Goal: Check status: Check status

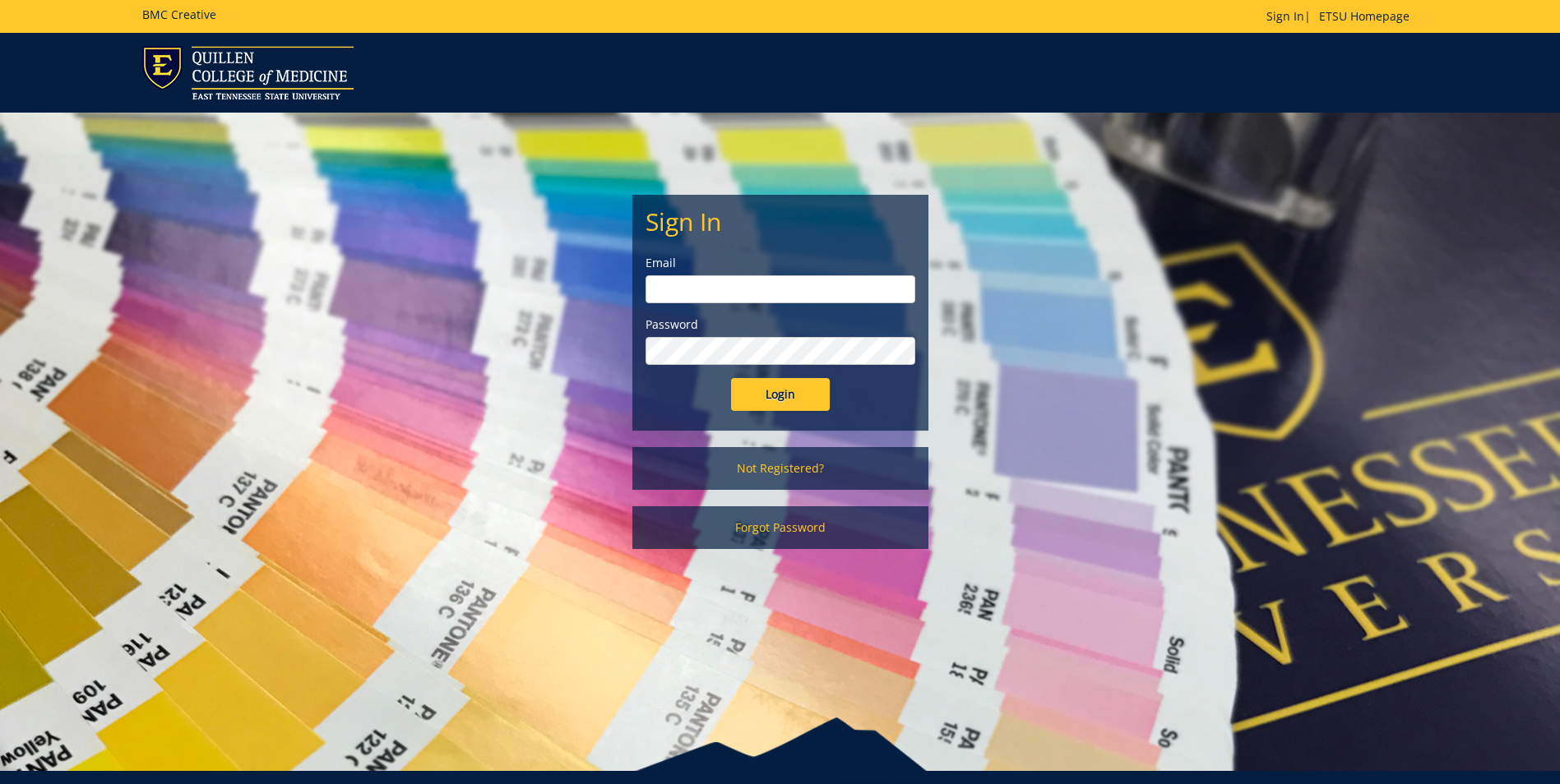
type input "[EMAIL_ADDRESS][DOMAIN_NAME]"
click at [763, 389] on input "Login" at bounding box center [780, 393] width 99 height 33
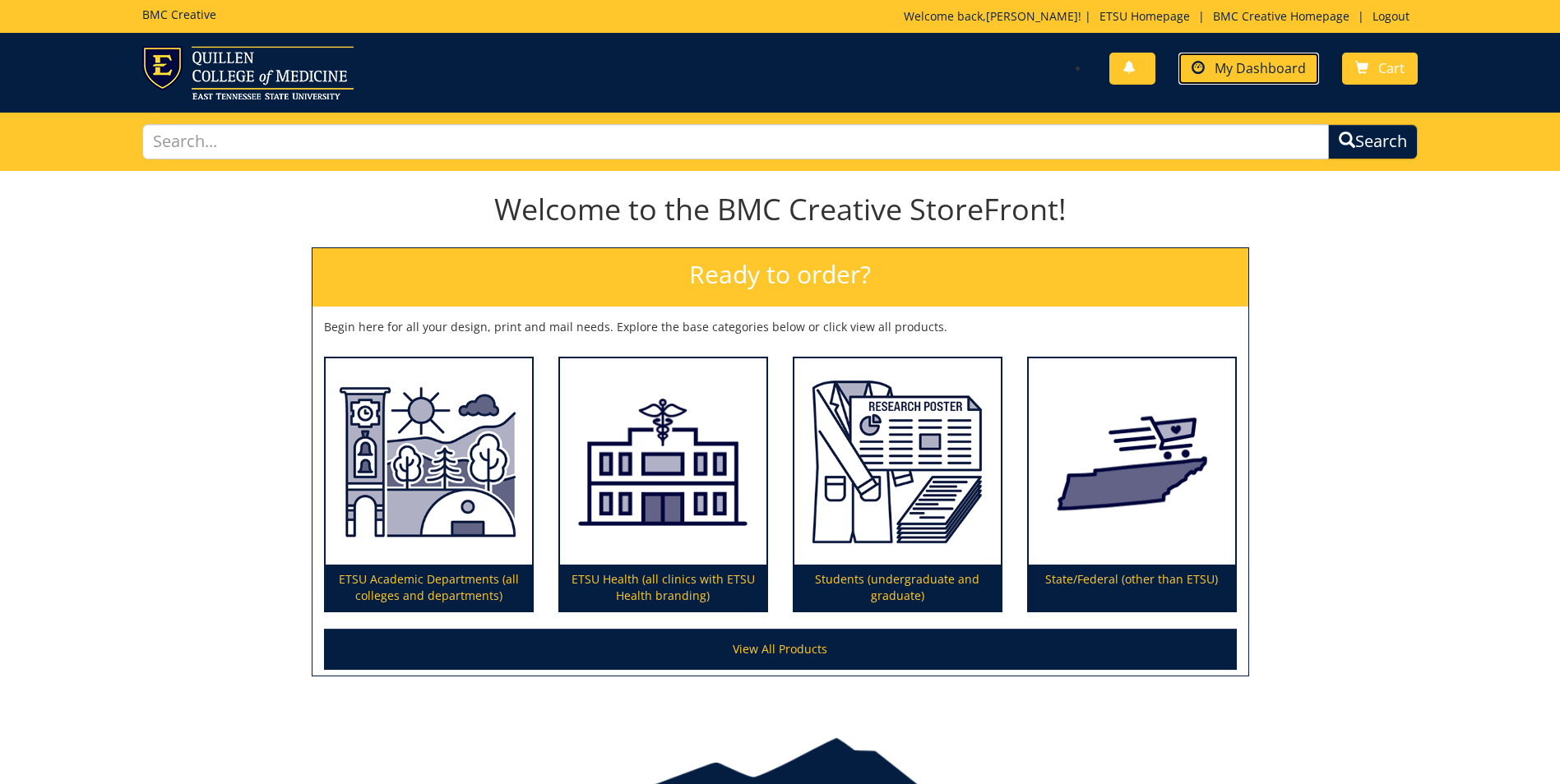
click at [1275, 76] on link "My Dashboard" at bounding box center [1248, 68] width 140 height 32
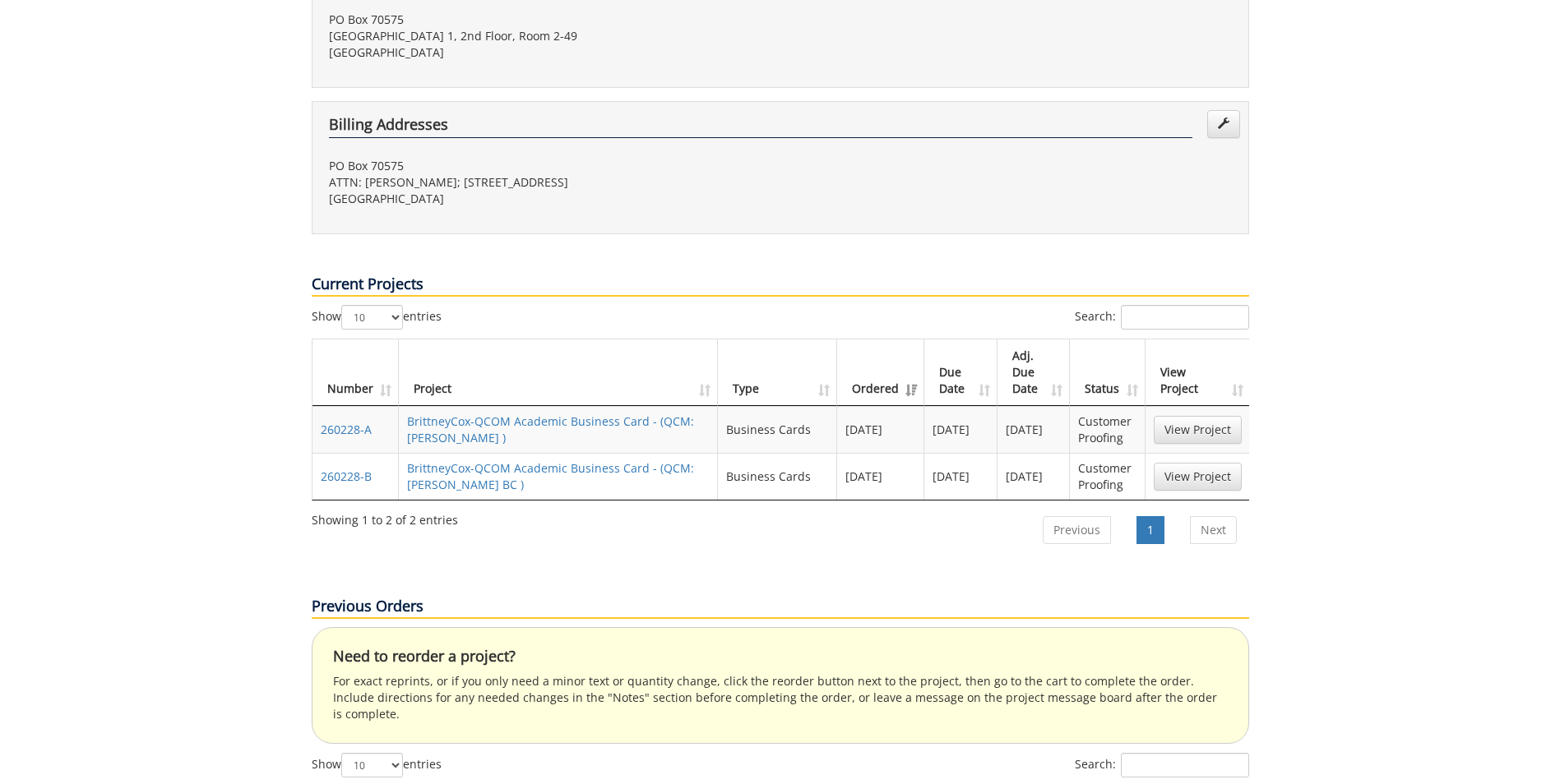
scroll to position [411, 0]
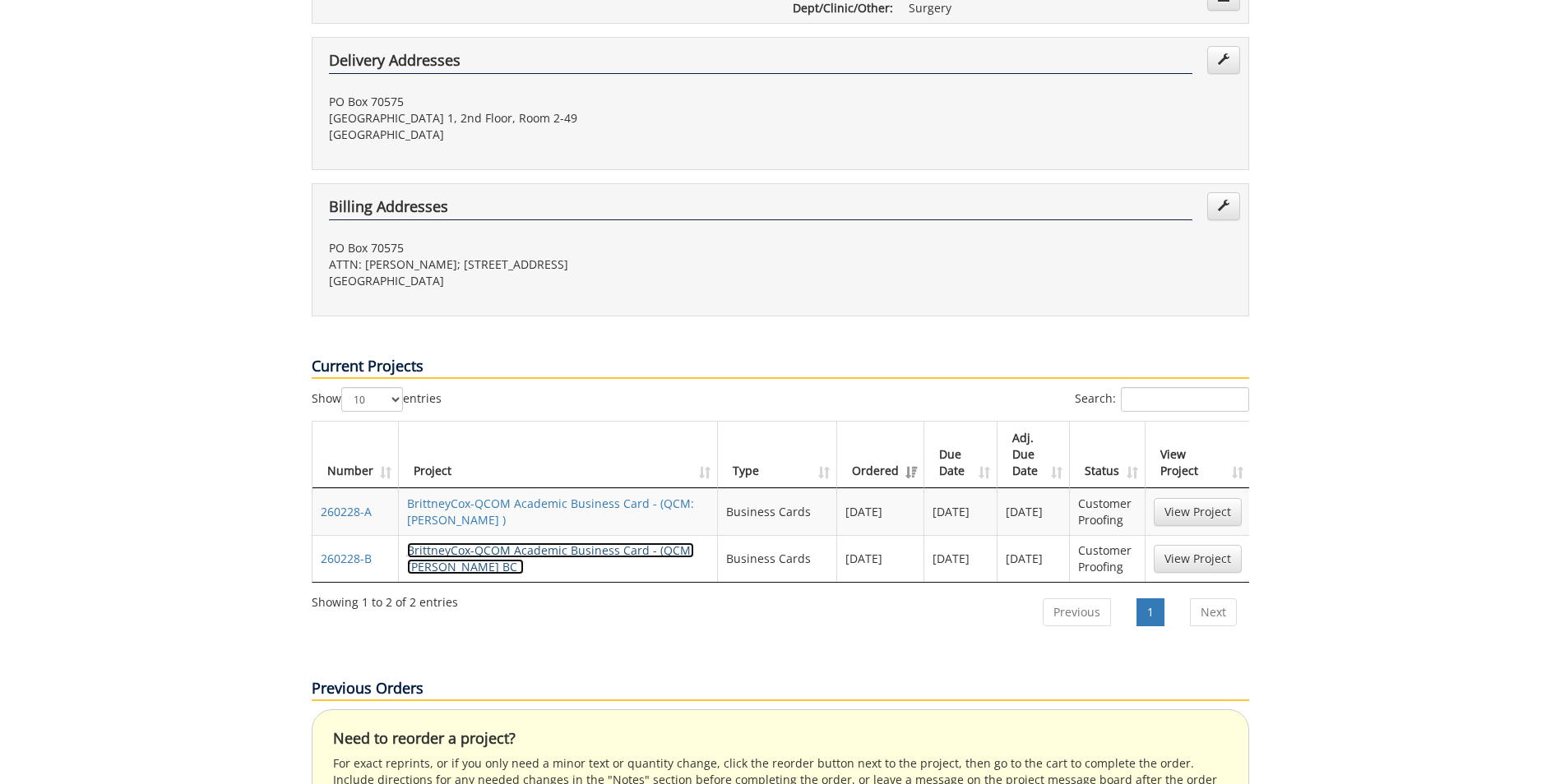
click at [495, 543] on link "BrittneyCox-QCOM Academic Business Card - (QCM:[PERSON_NAME] BC )" at bounding box center [550, 559] width 287 height 32
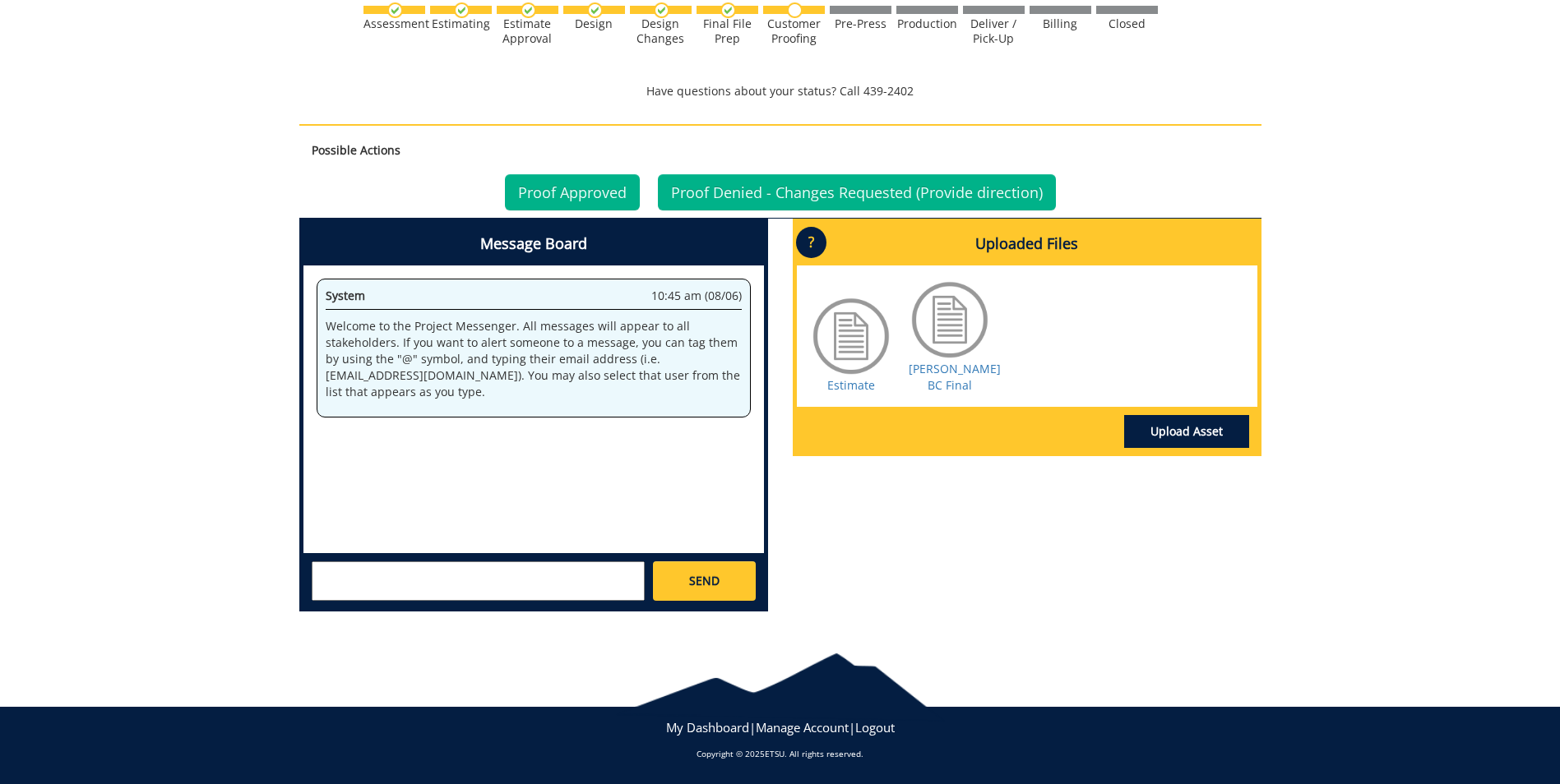
scroll to position [917, 0]
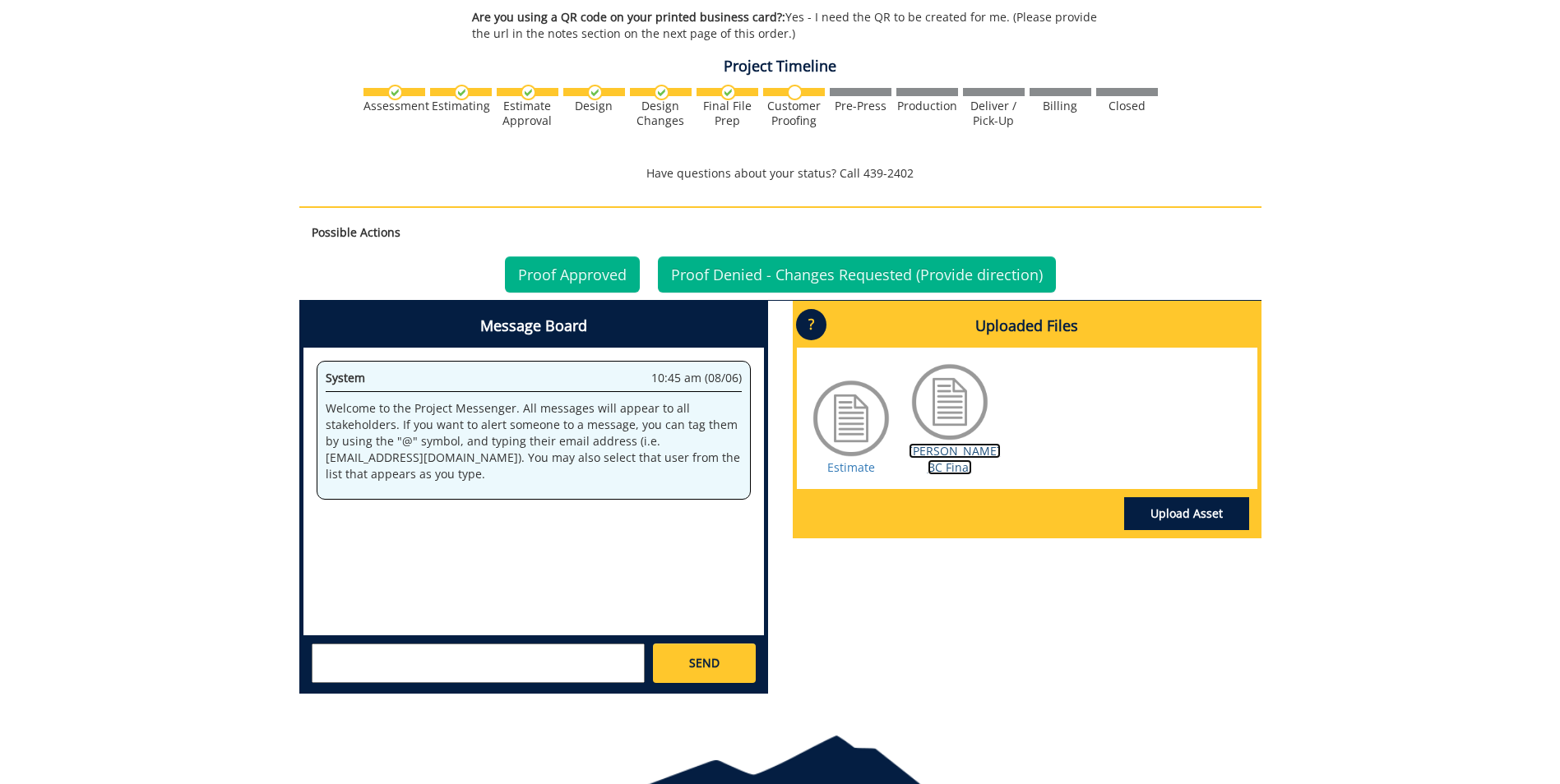
click at [933, 457] on link "Bailey-Smith BC Final" at bounding box center [955, 459] width 92 height 32
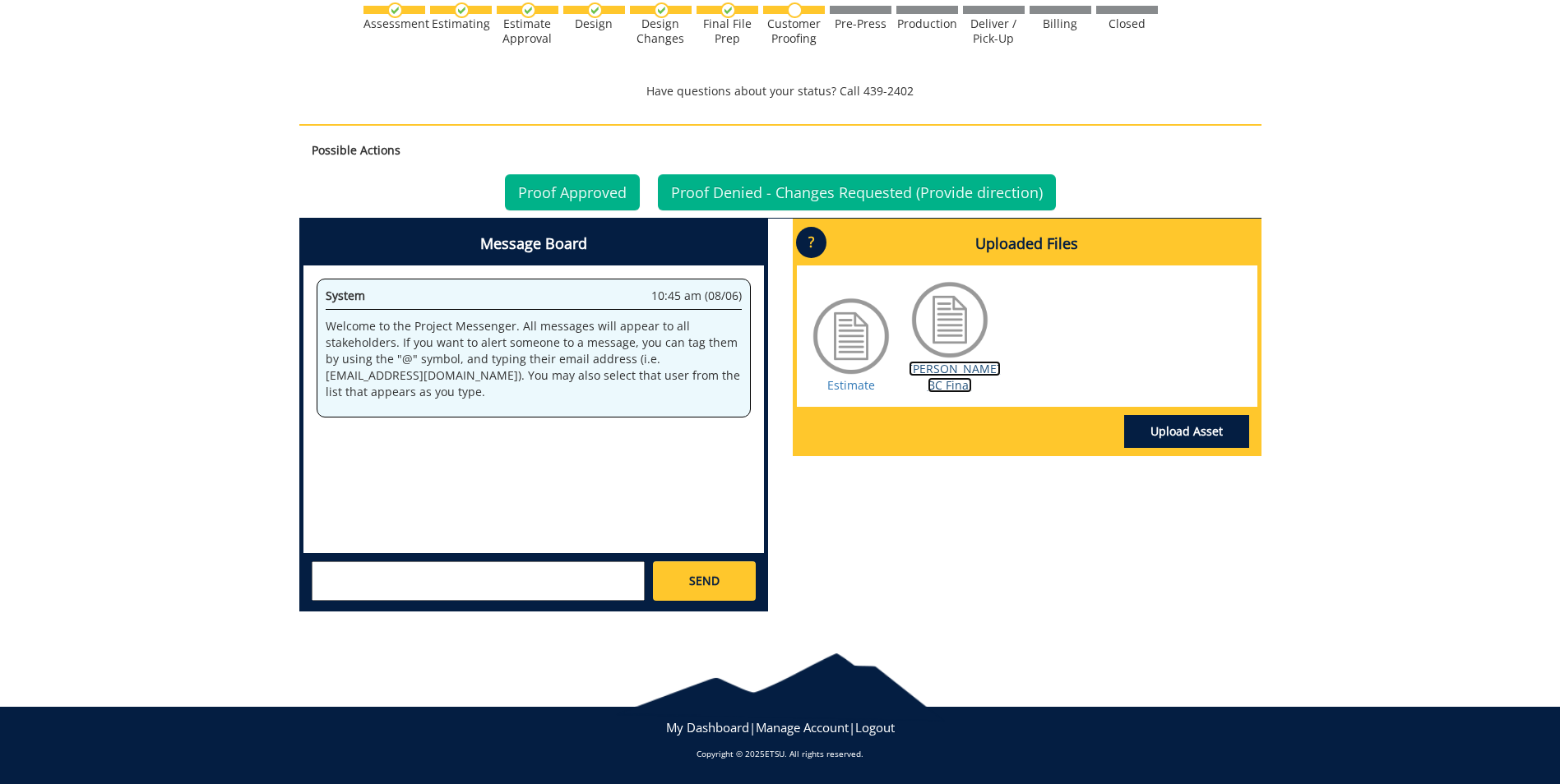
scroll to position [0, 0]
